Goal: Check status: Check status

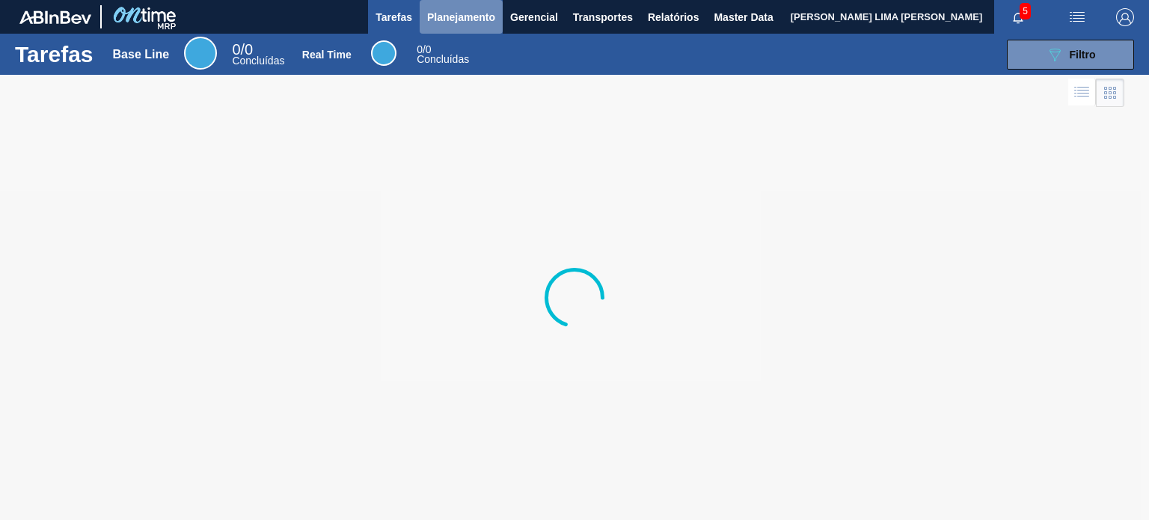
click at [447, 22] on span "Planejamento" at bounding box center [461, 17] width 68 height 18
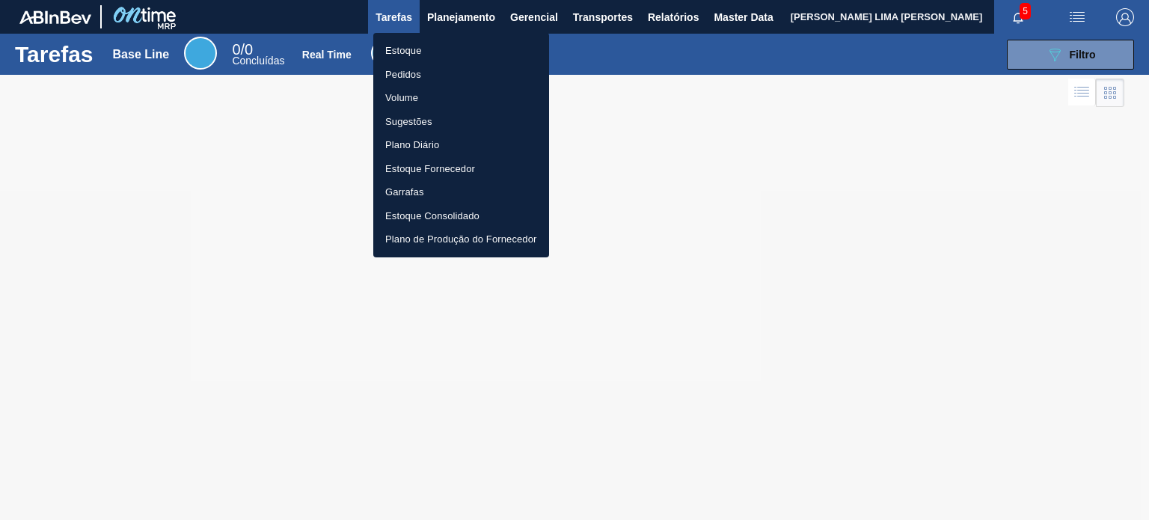
click at [433, 44] on li "Estoque" at bounding box center [461, 51] width 176 height 24
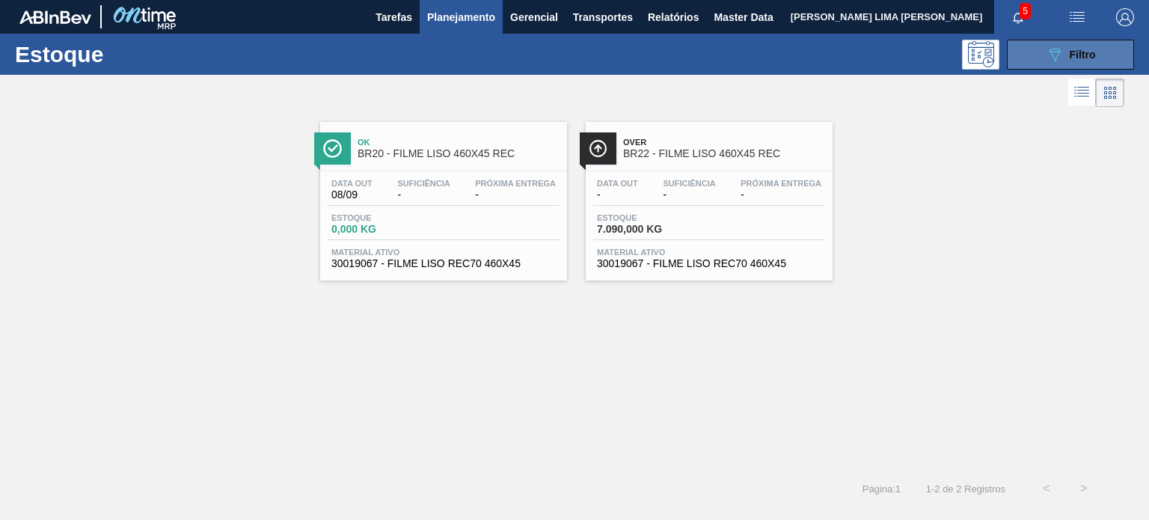
click at [1070, 63] on button "089F7B8B-B2A5-4AFE-B5C0-19BA573D28AC Filtro" at bounding box center [1070, 55] width 127 height 30
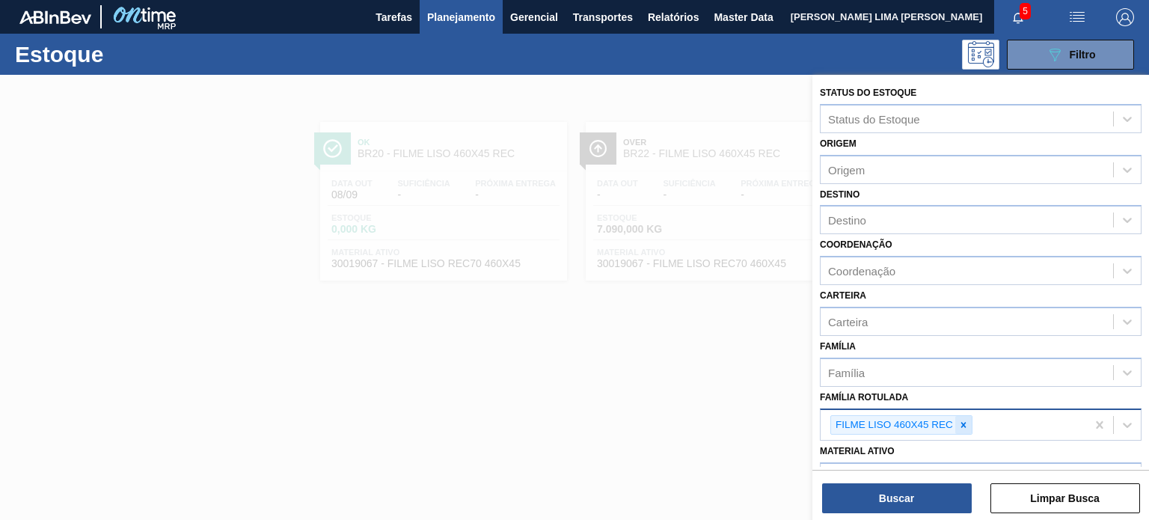
click at [970, 427] on div at bounding box center [963, 425] width 16 height 19
type Rotulada "soda 2l h"
click at [955, 420] on div at bounding box center [963, 425] width 16 height 19
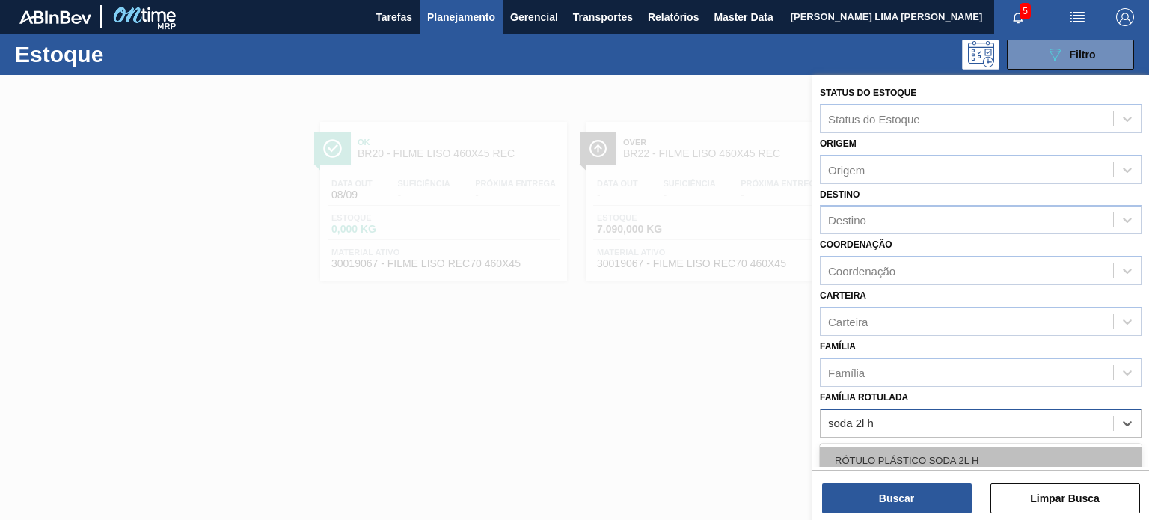
click at [936, 448] on div "RÓTULO PLÁSTICO SODA 2L H" at bounding box center [981, 461] width 322 height 28
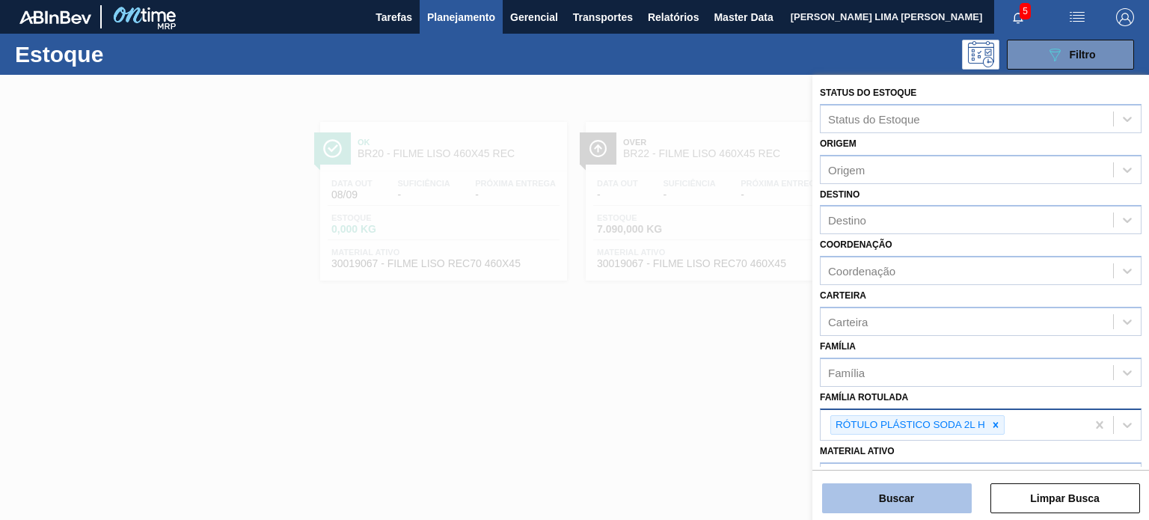
click at [922, 492] on button "Buscar" at bounding box center [897, 498] width 150 height 30
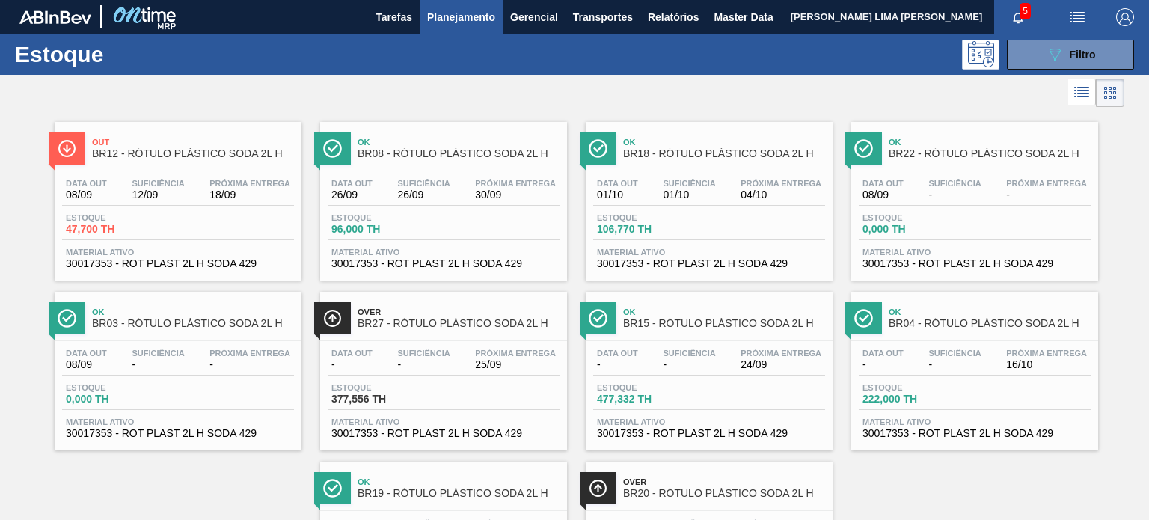
click at [457, 27] on button "Planejamento" at bounding box center [461, 17] width 83 height 34
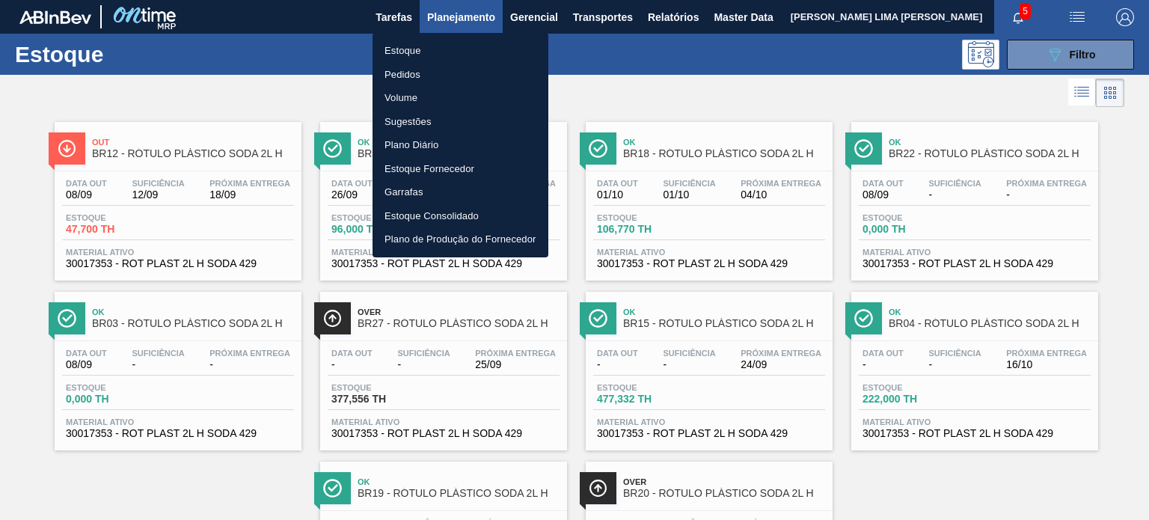
click at [422, 85] on li "Pedidos" at bounding box center [461, 75] width 176 height 24
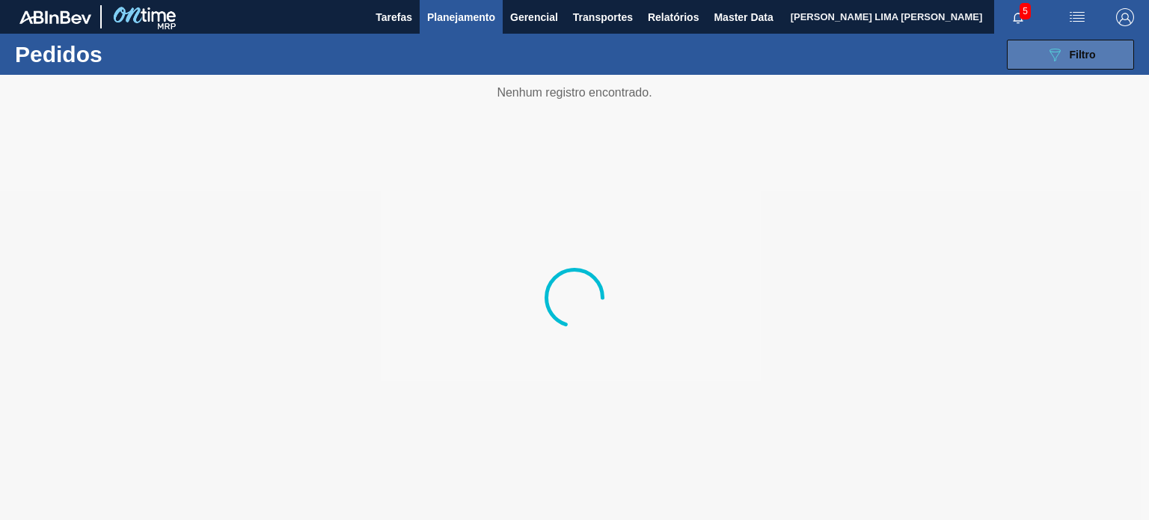
click at [1088, 59] on span "Filtro" at bounding box center [1083, 55] width 26 height 12
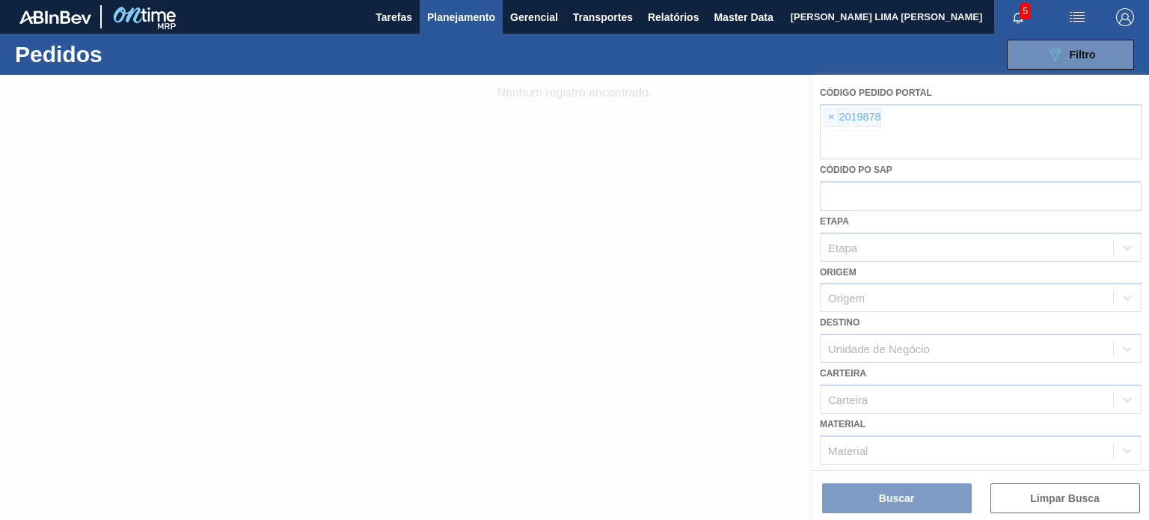
click at [848, 119] on div at bounding box center [574, 297] width 1149 height 445
click at [838, 120] on div at bounding box center [574, 297] width 1149 height 445
click at [835, 121] on div at bounding box center [574, 297] width 1149 height 445
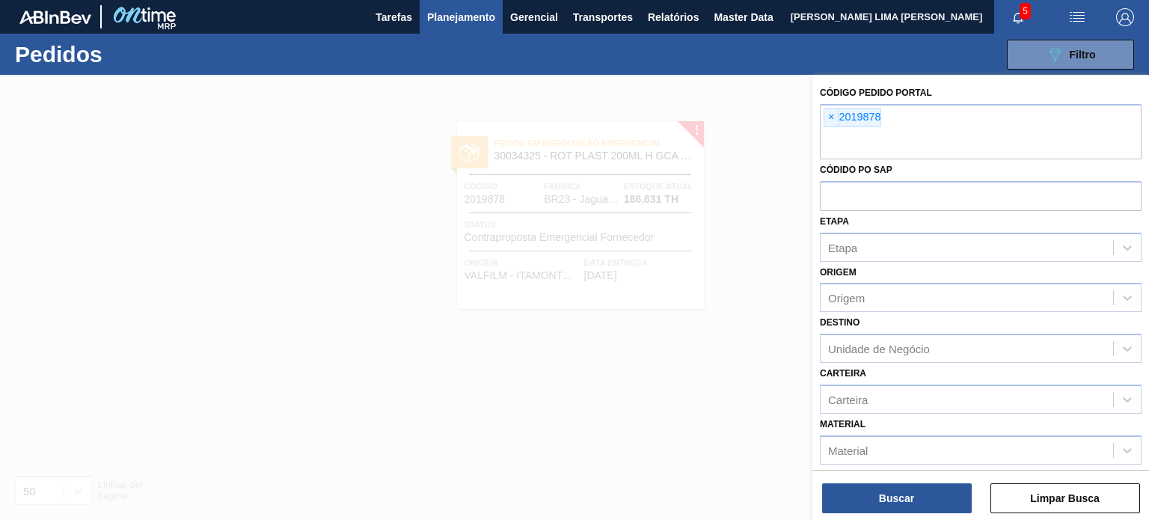
click at [835, 121] on span "×" at bounding box center [831, 117] width 14 height 18
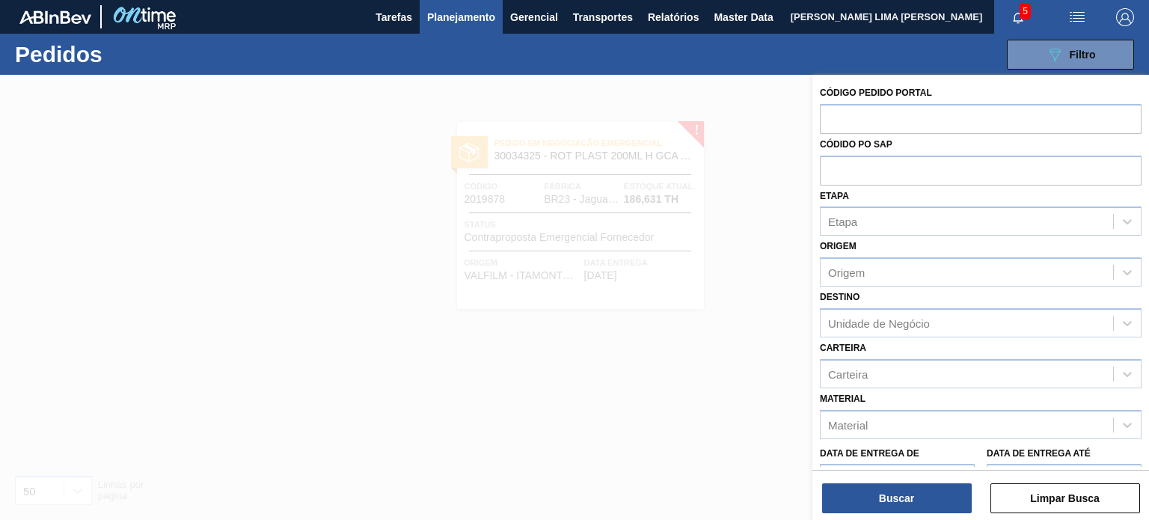
paste input "2003267"
type input "2003267"
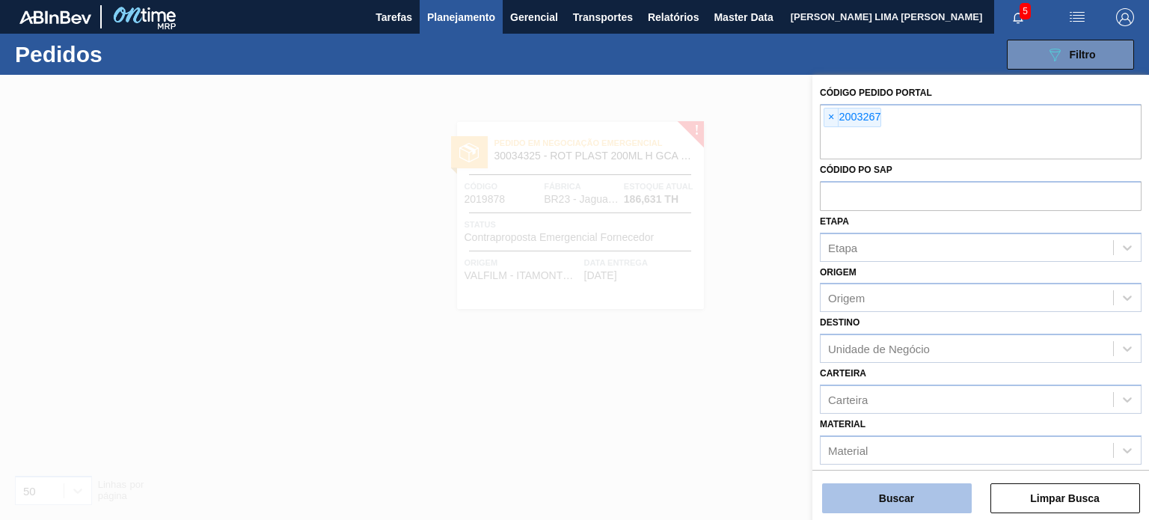
click at [904, 506] on button "Buscar" at bounding box center [897, 498] width 150 height 30
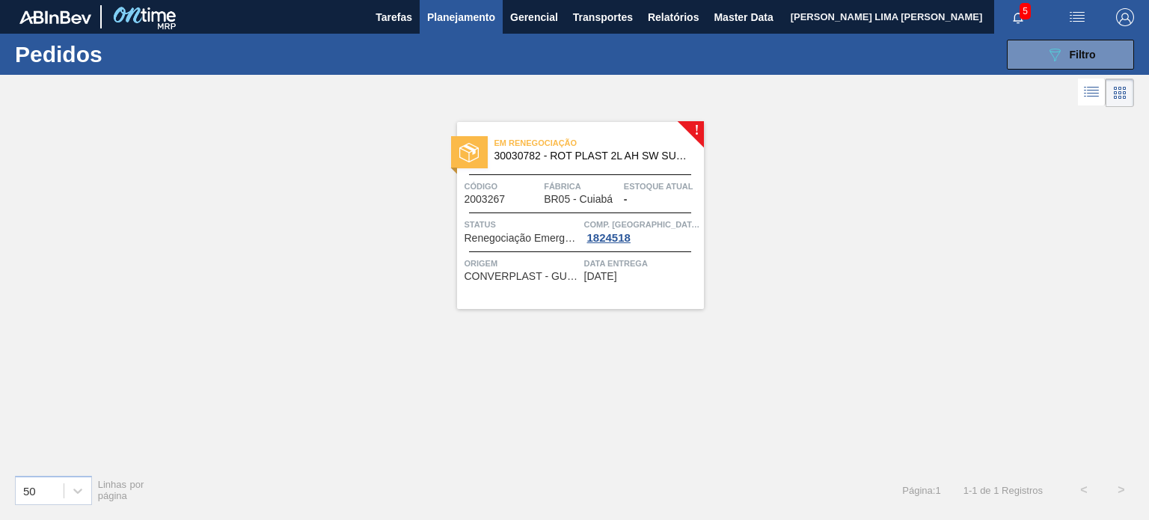
click at [642, 202] on div "Estoque atual -" at bounding box center [662, 192] width 76 height 26
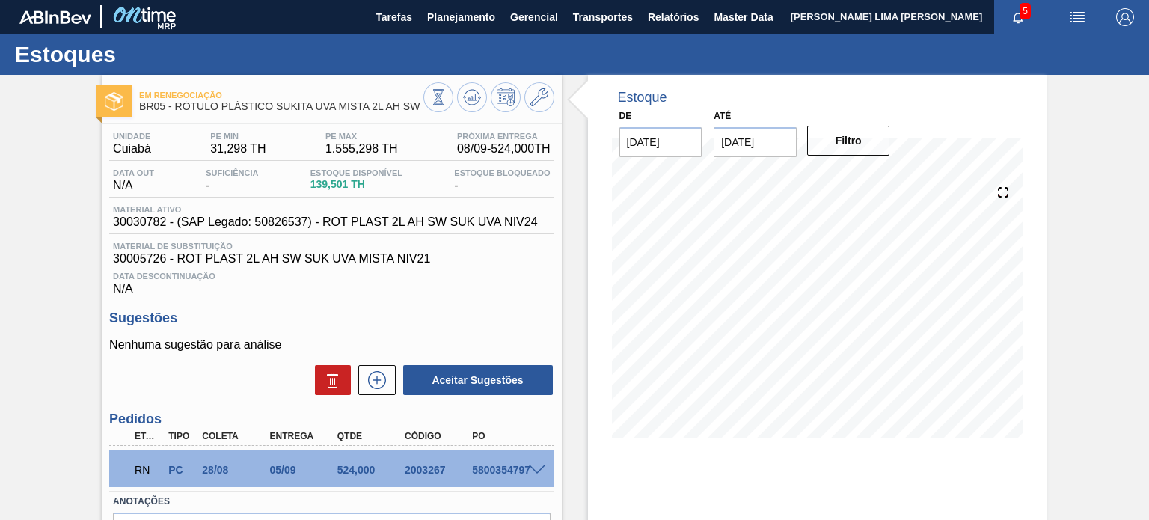
scroll to position [75, 0]
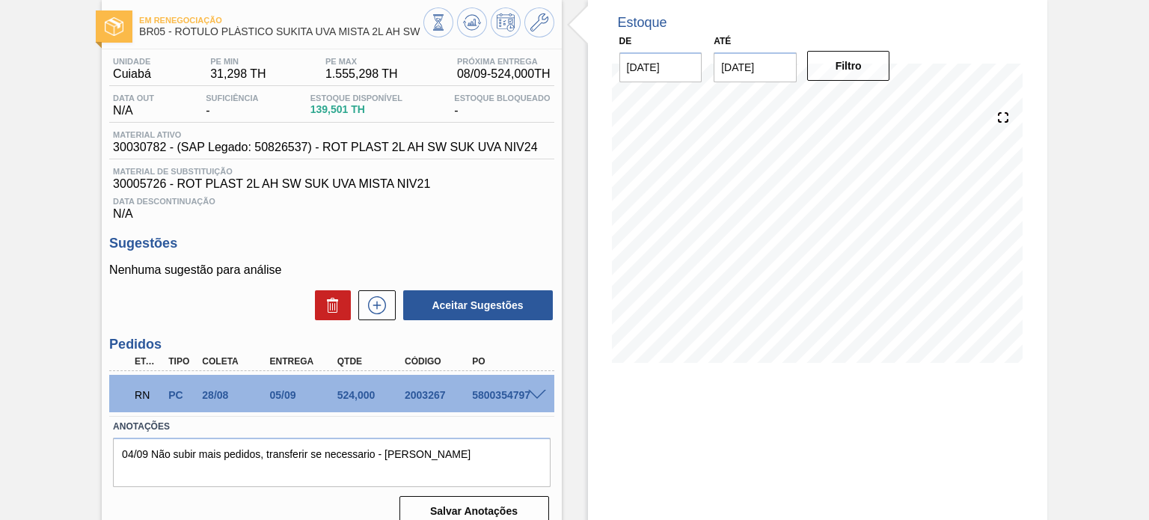
click at [536, 391] on span at bounding box center [537, 395] width 18 height 11
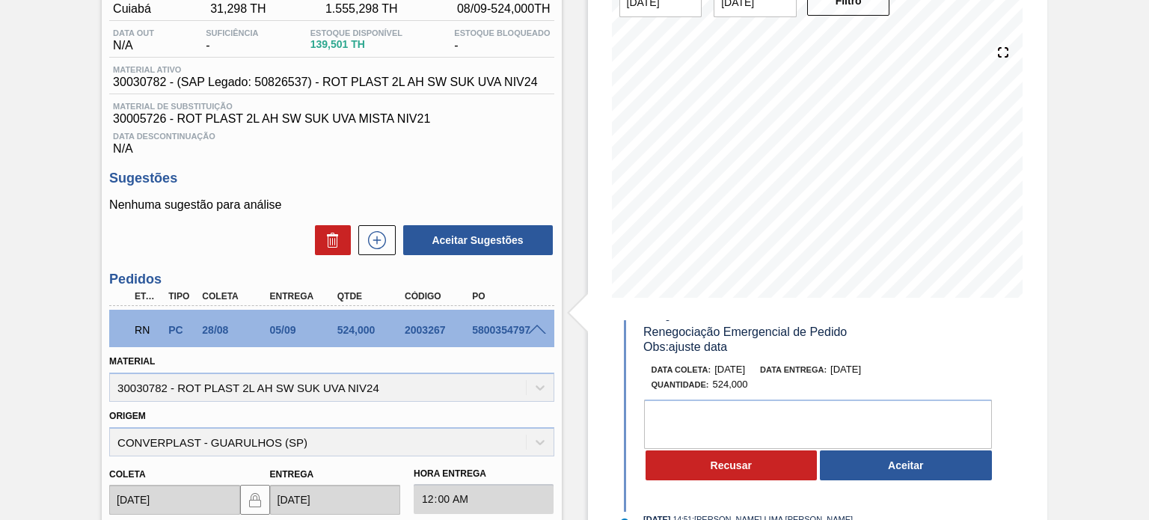
scroll to position [224, 0]
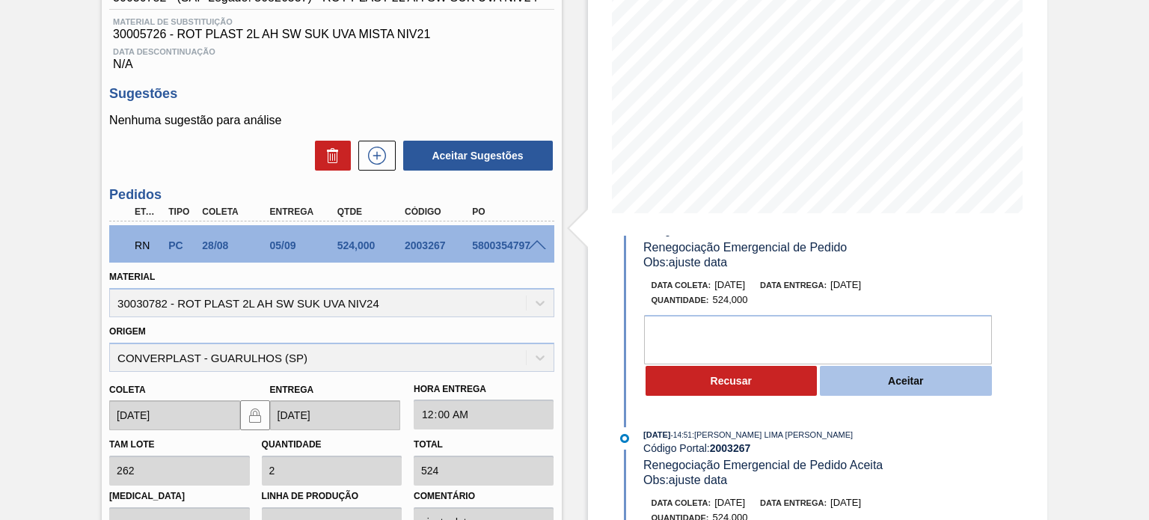
click at [882, 390] on button "Aceitar" at bounding box center [906, 381] width 172 height 30
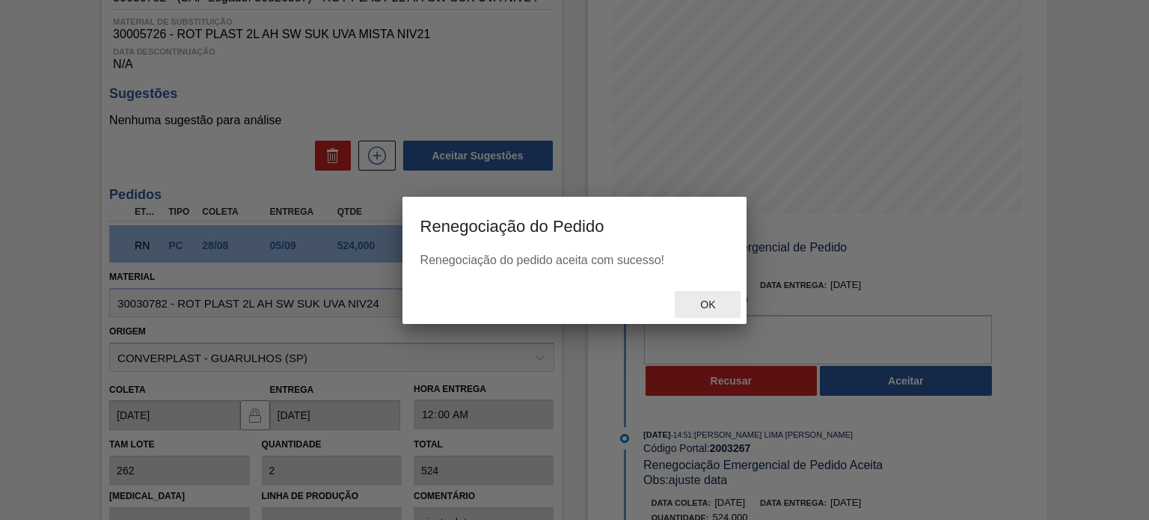
click at [713, 304] on span "Ok" at bounding box center [707, 304] width 39 height 12
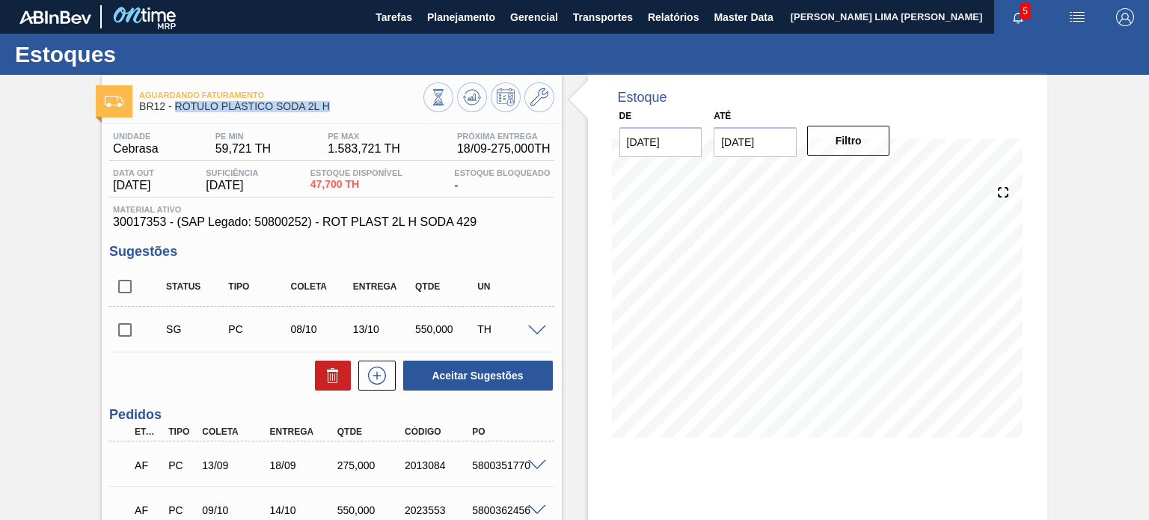
drag, startPoint x: 308, startPoint y: 110, endPoint x: 177, endPoint y: 114, distance: 131.7
click at [177, 114] on div "Aguardando Faturamento BR12 - RÓTULO PLÁSTICO SODA 2L H" at bounding box center [281, 102] width 284 height 34
copy span "RÓTULO PLÁSTICO SODA 2L H"
click at [477, 205] on span "Material ativo" at bounding box center [331, 209] width 437 height 9
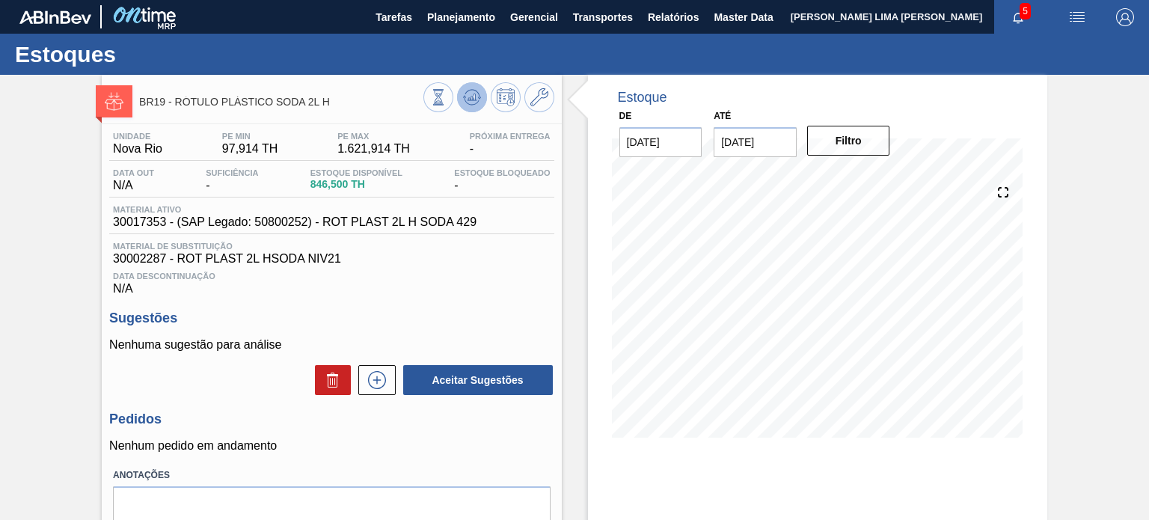
click at [474, 102] on icon at bounding box center [472, 97] width 18 height 18
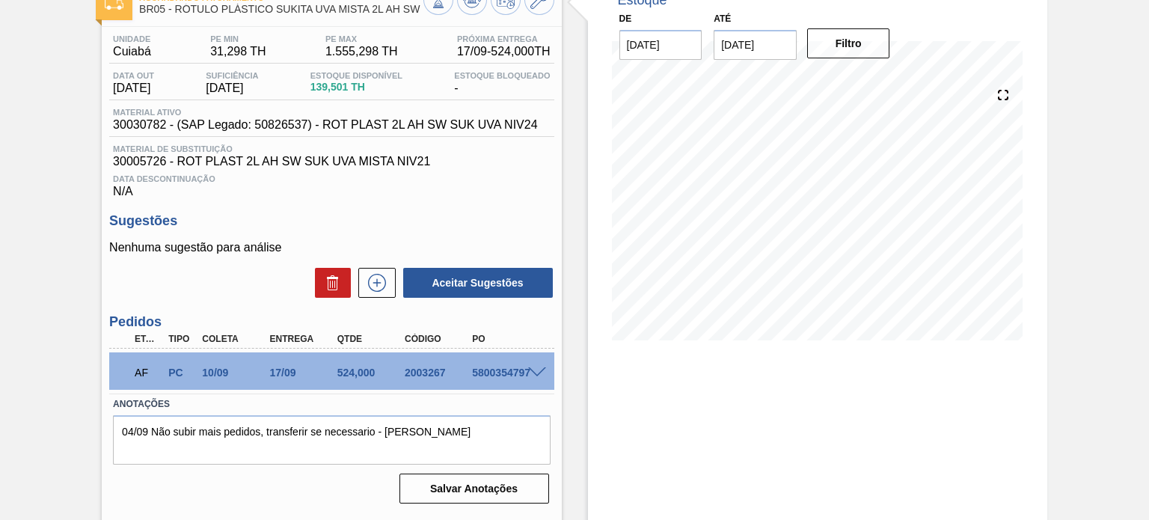
scroll to position [123, 0]
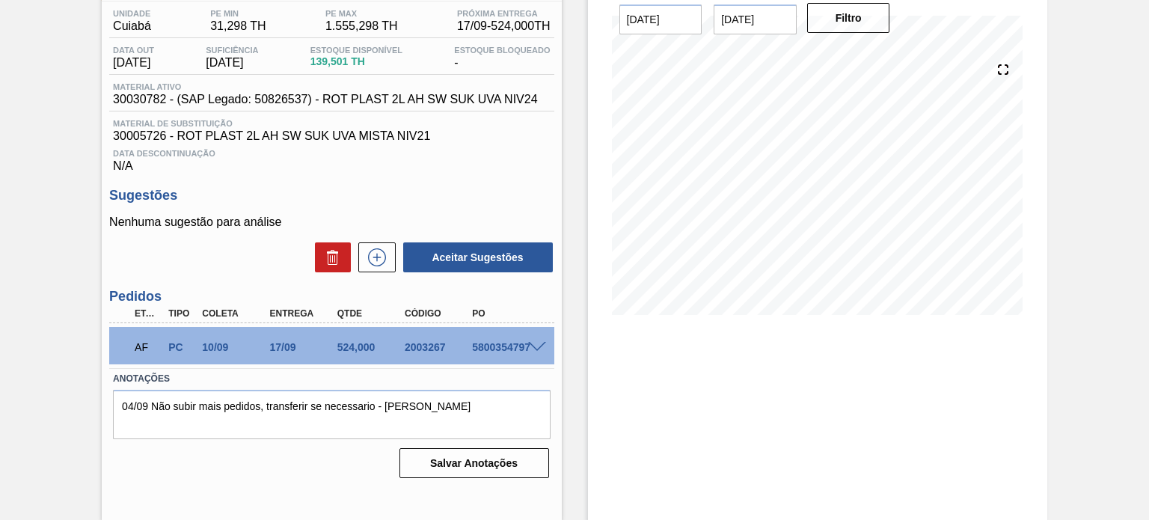
click at [533, 339] on div "AF PC 10/09 17/09 524,000 2003267 5800354797" at bounding box center [331, 345] width 444 height 37
click at [536, 340] on div at bounding box center [539, 345] width 30 height 11
click at [532, 346] on span at bounding box center [537, 347] width 18 height 11
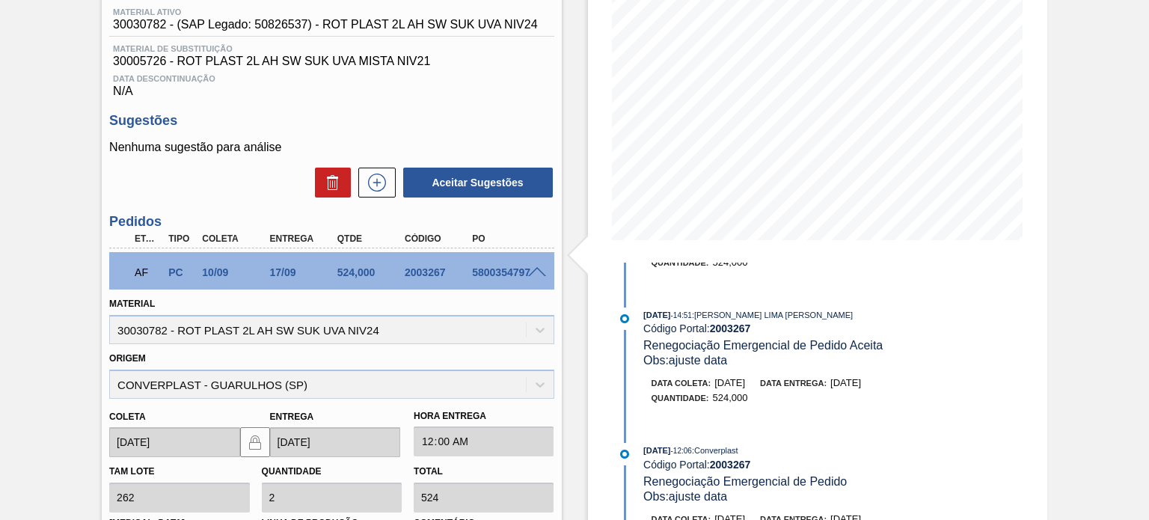
scroll to position [224, 0]
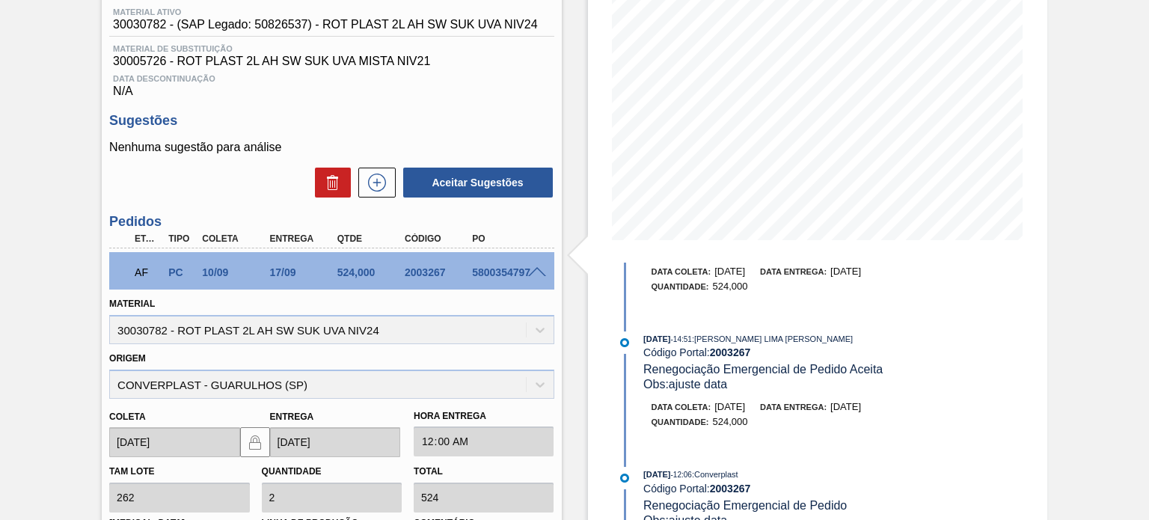
click at [861, 411] on span "[DATE]" at bounding box center [845, 406] width 31 height 11
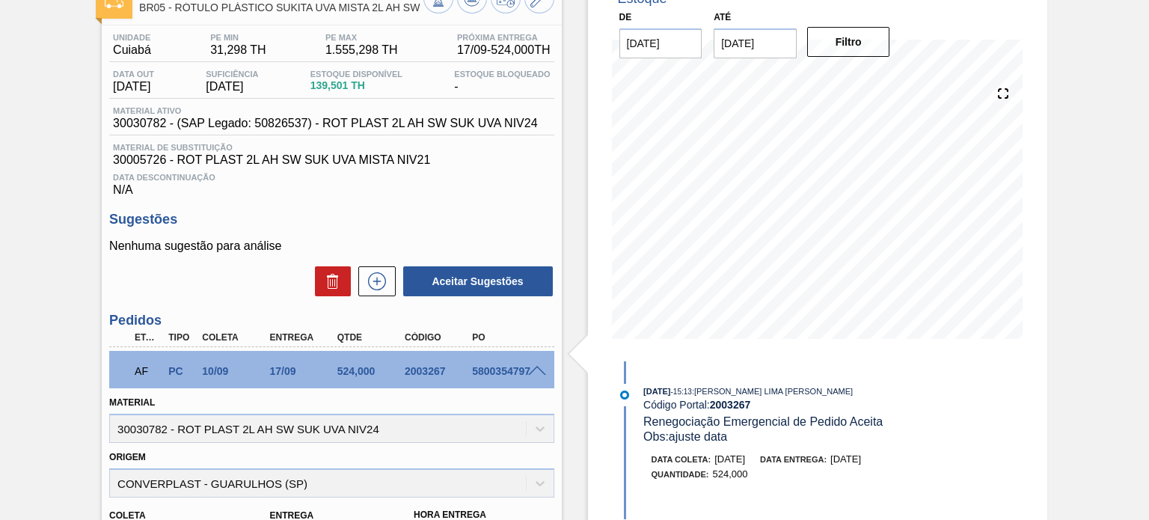
scroll to position [0, 0]
